Goal: Task Accomplishment & Management: Manage account settings

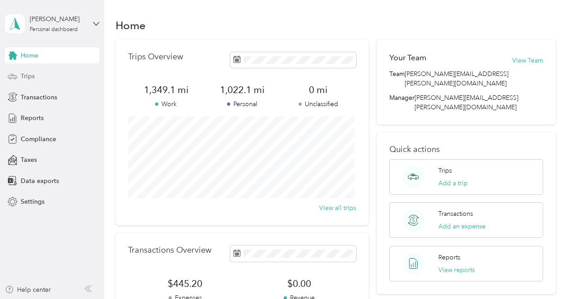
click at [35, 77] on div "Trips" at bounding box center [52, 76] width 94 height 16
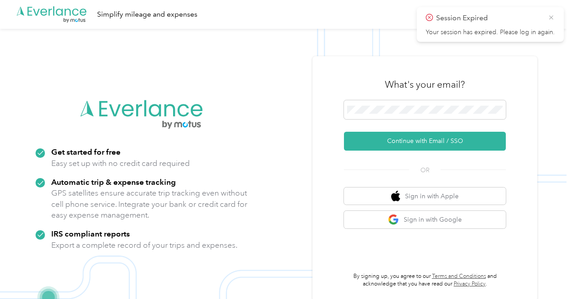
click at [550, 19] on icon at bounding box center [551, 17] width 7 height 8
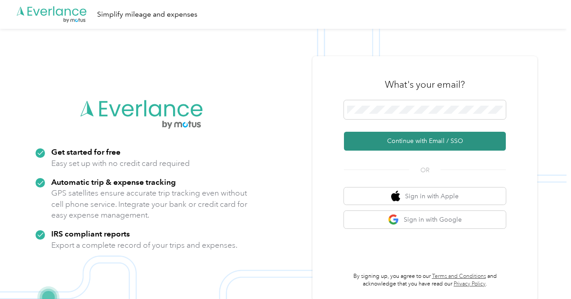
click at [402, 141] on button "Continue with Email / SSO" at bounding box center [425, 141] width 162 height 19
click at [398, 139] on button "Continue with Email / SSO" at bounding box center [425, 141] width 162 height 19
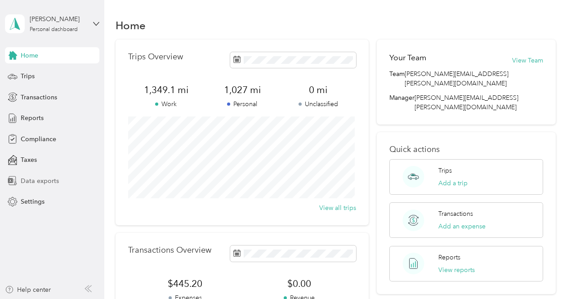
click at [34, 180] on span "Data exports" at bounding box center [40, 180] width 38 height 9
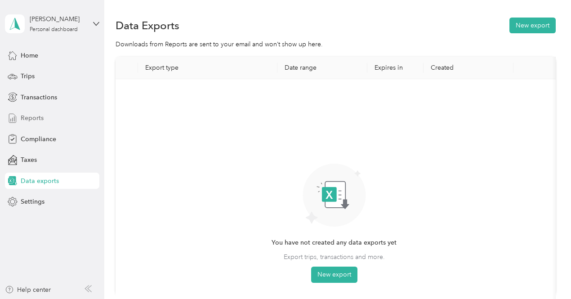
click at [40, 118] on span "Reports" at bounding box center [32, 117] width 23 height 9
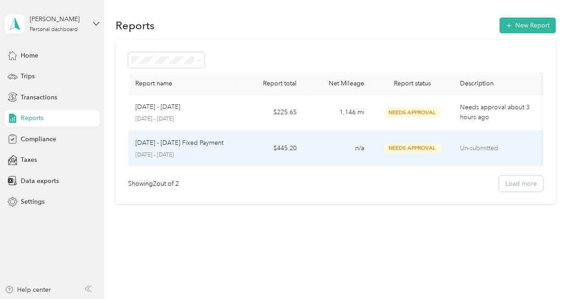
click at [227, 138] on div "Sep 1 - 30, 2025 Fixed Payment" at bounding box center [182, 143] width 94 height 10
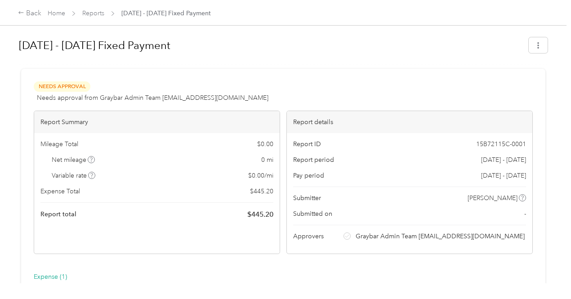
scroll to position [143, 0]
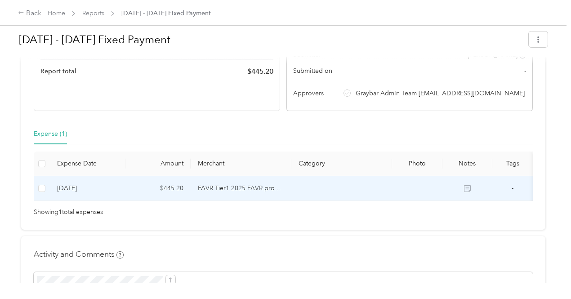
click at [203, 195] on td "FAVR Tier1 2025 FAVR program" at bounding box center [241, 188] width 101 height 25
click at [167, 194] on td "$445.20" at bounding box center [157, 188] width 65 height 25
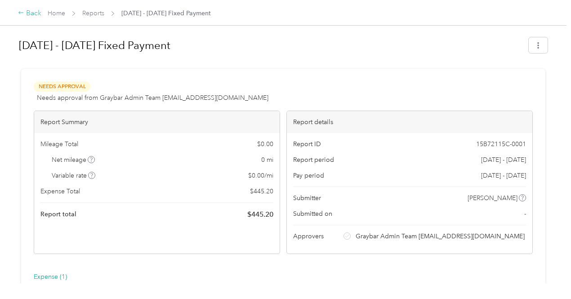
click at [32, 12] on div "Back" at bounding box center [29, 13] width 23 height 11
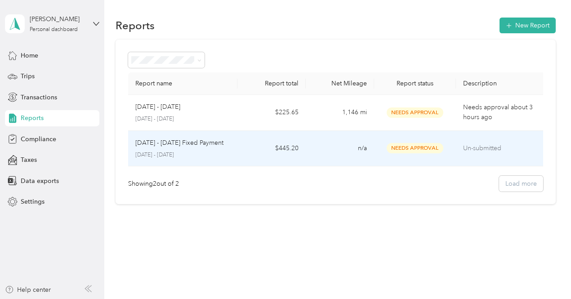
click at [496, 154] on td "Un-submitted" at bounding box center [501, 149] width 91 height 36
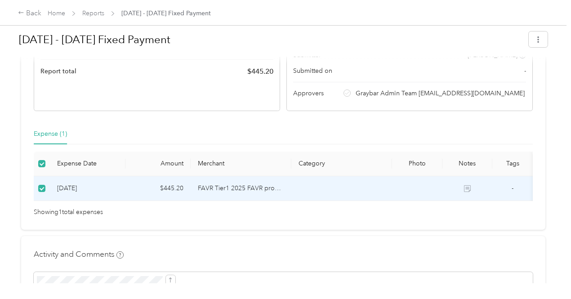
click at [103, 201] on td "9-30-2025" at bounding box center [88, 188] width 76 height 25
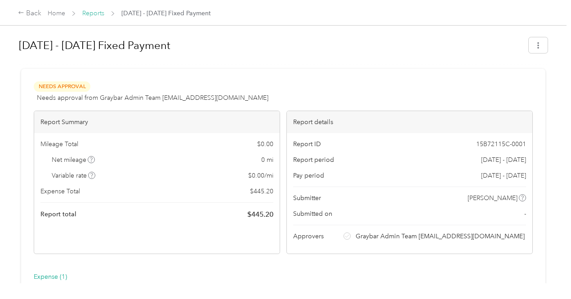
click at [90, 17] on link "Reports" at bounding box center [93, 13] width 22 height 8
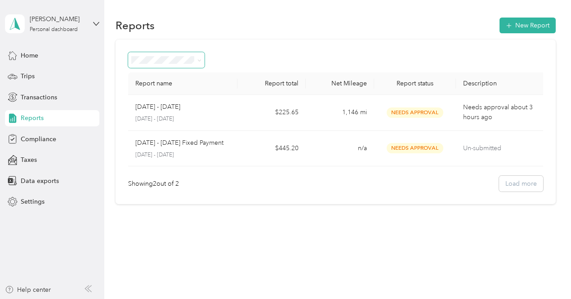
click at [199, 61] on icon at bounding box center [199, 60] width 3 height 2
click at [176, 107] on span "Needs approval" at bounding box center [157, 108] width 46 height 8
click at [43, 76] on div "Trips" at bounding box center [52, 76] width 94 height 16
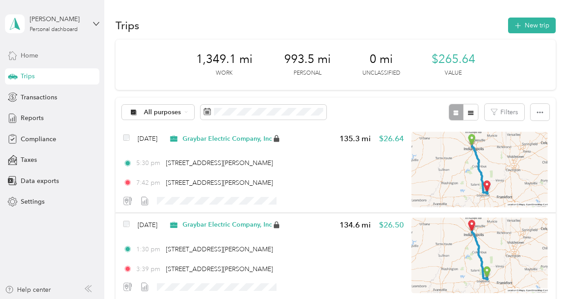
click at [38, 56] on span "Home" at bounding box center [30, 55] width 18 height 9
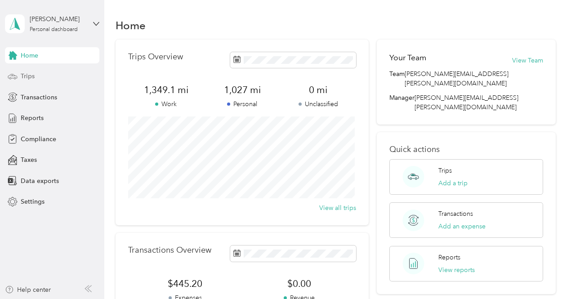
click at [38, 78] on div "Trips" at bounding box center [52, 76] width 94 height 16
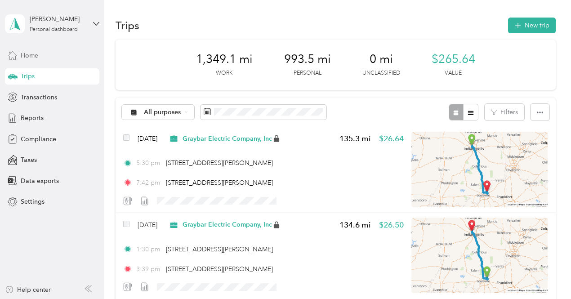
click at [27, 53] on span "Home" at bounding box center [30, 55] width 18 height 9
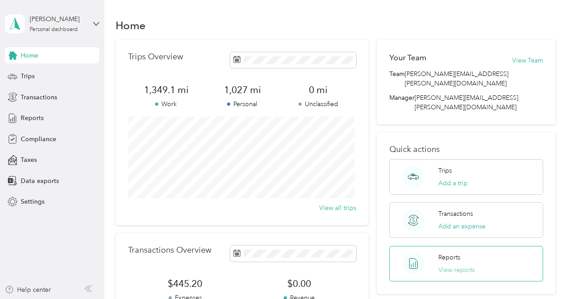
click at [450, 265] on button "View reports" at bounding box center [456, 269] width 36 height 9
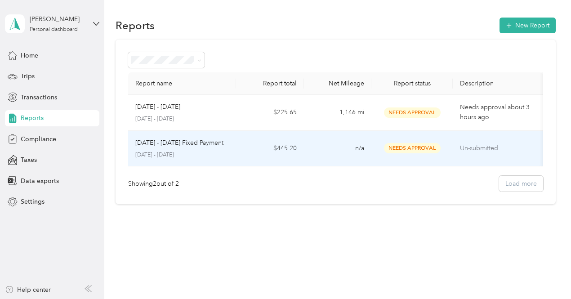
click at [399, 145] on span "Needs Approval" at bounding box center [412, 148] width 57 height 10
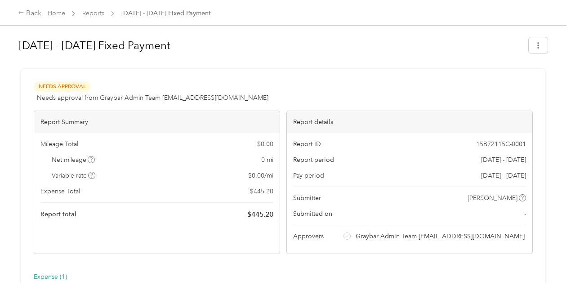
click at [61, 87] on span "Needs Approval" at bounding box center [62, 86] width 57 height 10
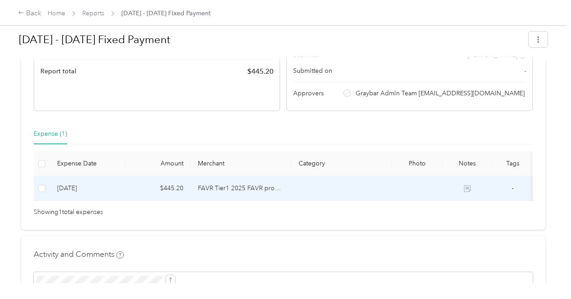
click at [219, 194] on td "FAVR Tier1 2025 FAVR program" at bounding box center [241, 188] width 101 height 25
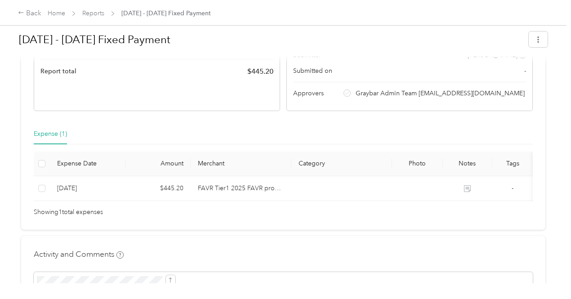
click at [344, 98] on li "Graybar Admin Team FAVR@graybar.com" at bounding box center [435, 93] width 183 height 9
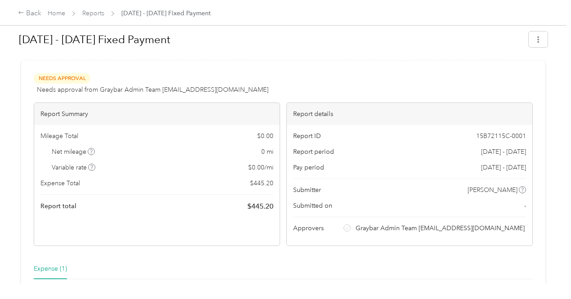
scroll to position [8, 0]
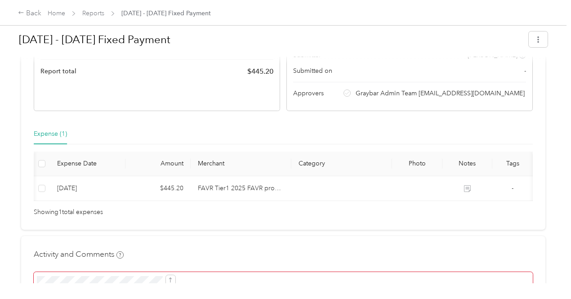
scroll to position [0, 125]
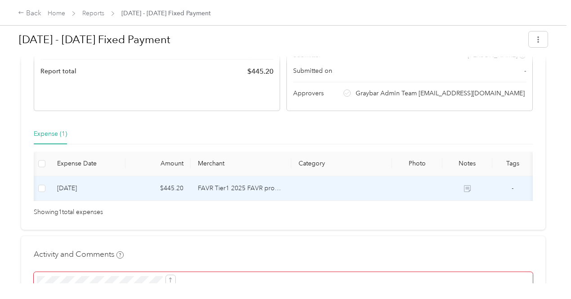
click at [492, 193] on td "-" at bounding box center [512, 188] width 40 height 25
click at [392, 190] on td at bounding box center [417, 188] width 50 height 25
click at [464, 192] on icon at bounding box center [467, 188] width 7 height 7
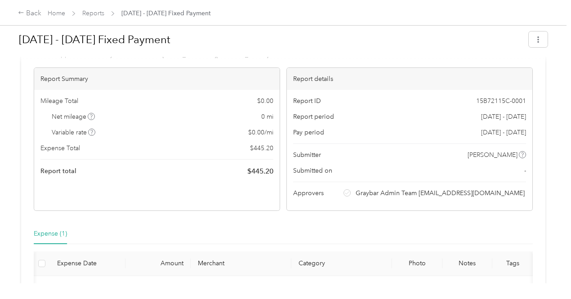
scroll to position [0, 0]
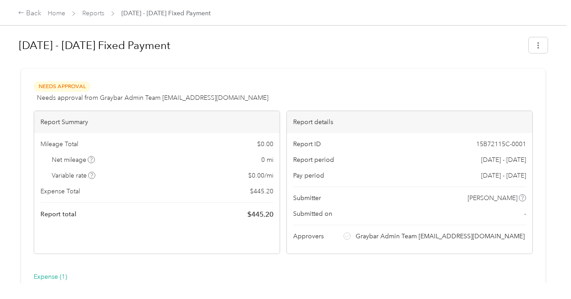
click at [542, 47] on button "button" at bounding box center [538, 45] width 19 height 16
drag, startPoint x: 237, startPoint y: 56, endPoint x: 141, endPoint y: 36, distance: 97.8
click at [237, 56] on div "Sep 1 - 30, 2025 Fixed Payment" at bounding box center [271, 45] width 504 height 23
click at [22, 17] on div "Back" at bounding box center [29, 13] width 23 height 11
